Goal: Task Accomplishment & Management: Manage account settings

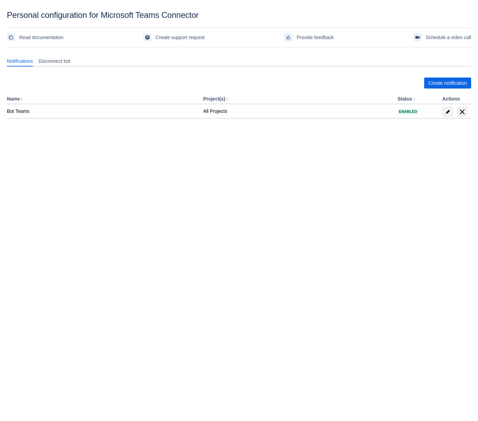
click at [186, 235] on body "Personal configuration for Microsoft Teams Connector Read documentation Create …" at bounding box center [239, 220] width 478 height 421
click at [55, 60] on span "Disconnect bot" at bounding box center [54, 61] width 32 height 7
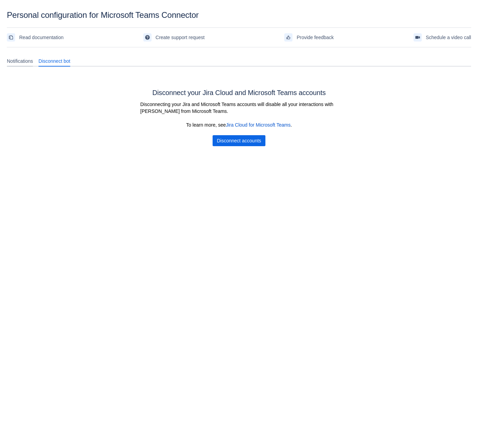
click at [9, 58] on span "Notifications" at bounding box center [20, 61] width 26 height 7
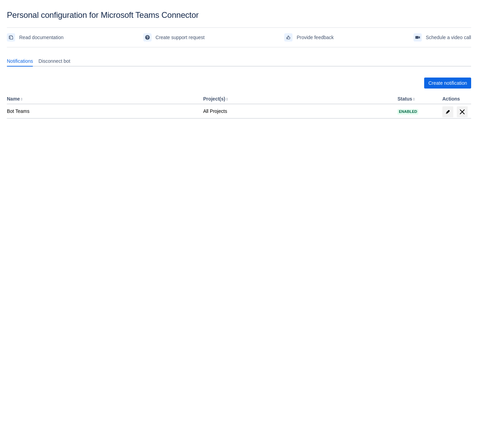
click at [225, 307] on body "Personal configuration for Microsoft Teams Connector Read documentation Create …" at bounding box center [239, 220] width 478 height 421
click at [442, 84] on span "Create notification" at bounding box center [448, 83] width 39 height 11
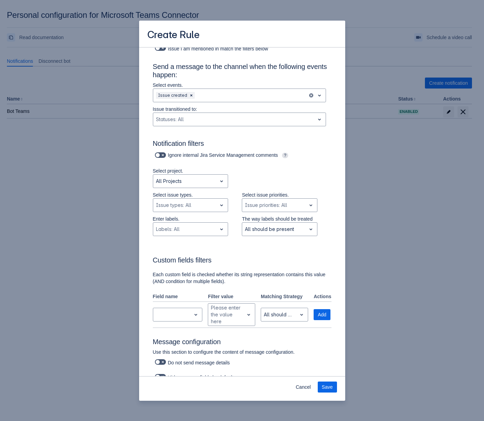
scroll to position [144, 0]
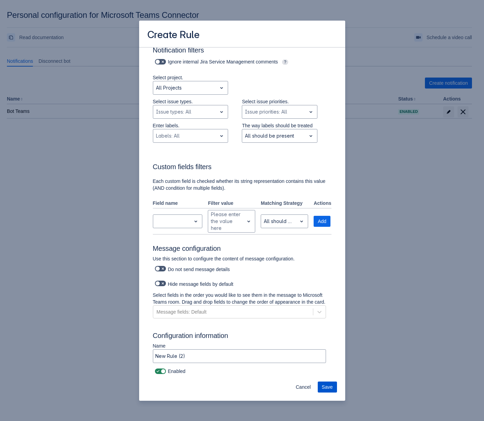
click at [327, 388] on span "Save" at bounding box center [327, 387] width 11 height 11
